Goal: Navigation & Orientation: Go to known website

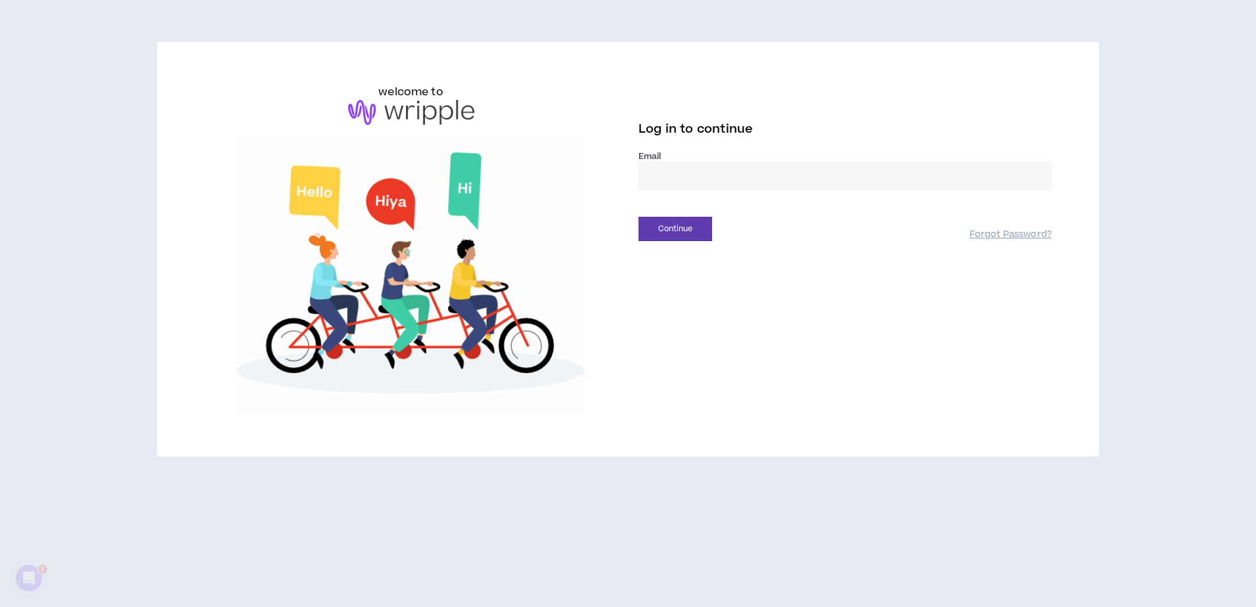
click at [692, 177] on input "email" at bounding box center [844, 176] width 413 height 28
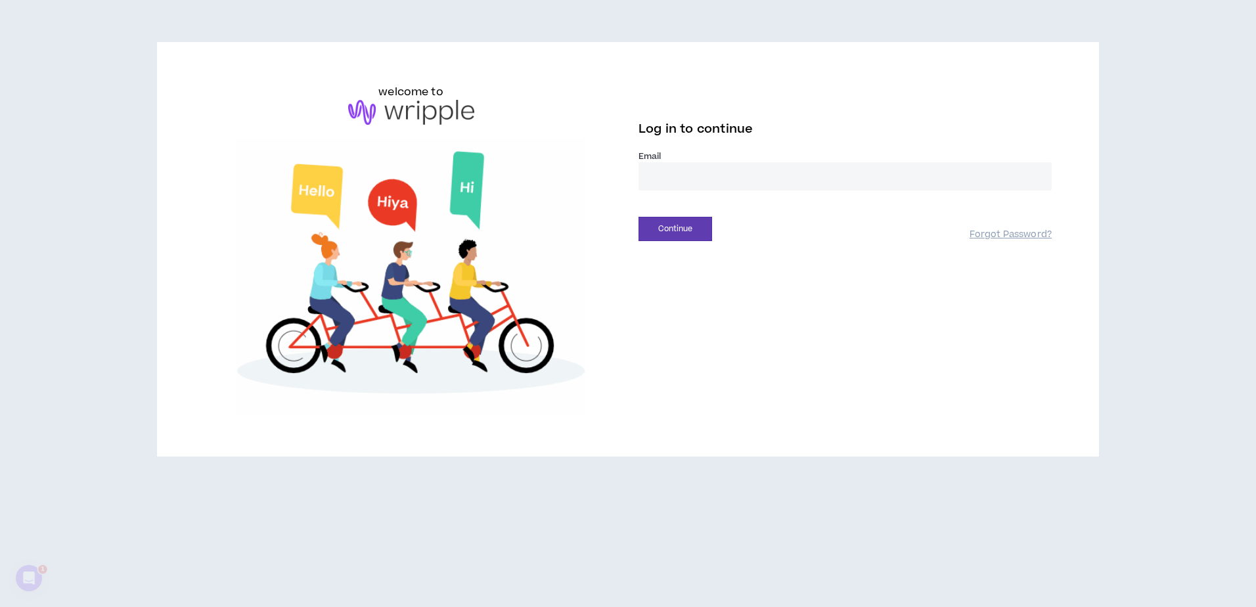
type input "**********"
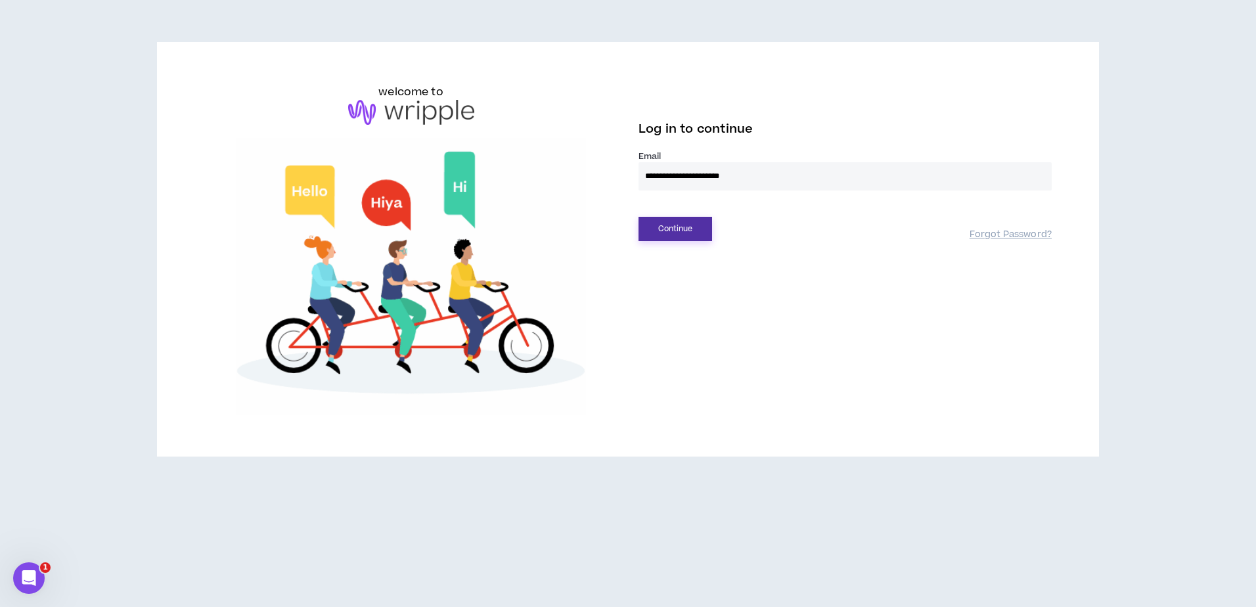
click at [699, 222] on button "Continue" at bounding box center [675, 229] width 74 height 24
